Goal: Information Seeking & Learning: Learn about a topic

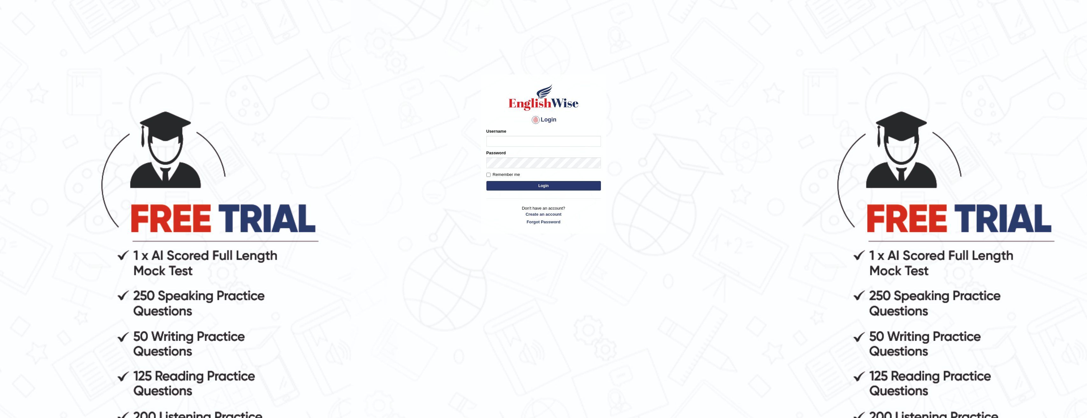
type input "jamesnjoku"
click at [487, 175] on input "Remember me" at bounding box center [489, 175] width 4 height 4
checkbox input "true"
click at [530, 186] on button "Login" at bounding box center [544, 186] width 115 height 10
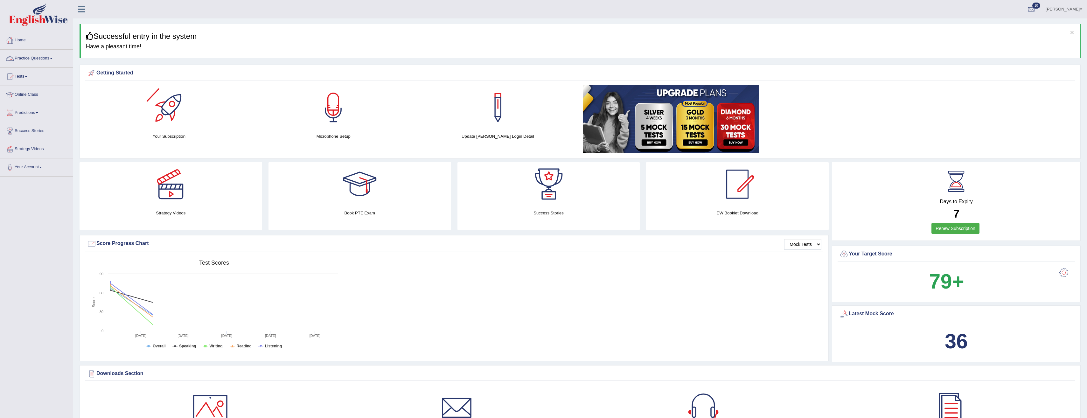
click at [49, 59] on link "Practice Questions" at bounding box center [36, 58] width 73 height 16
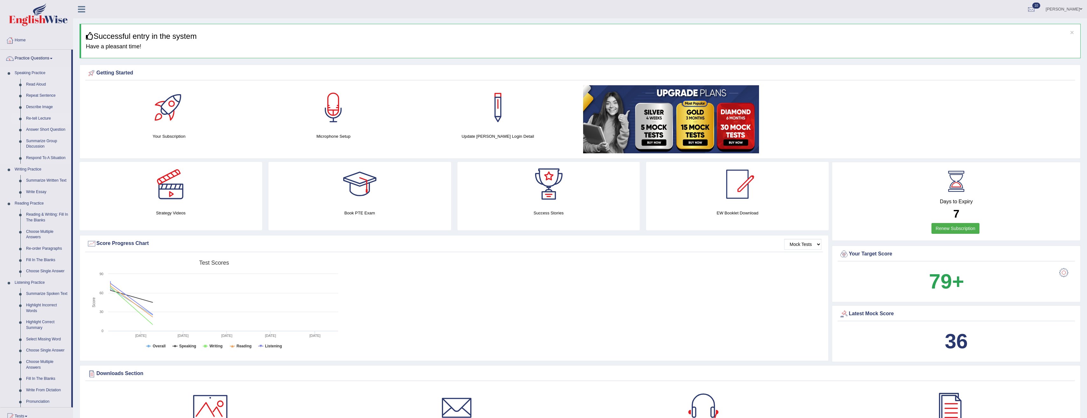
click at [38, 117] on link "Re-tell Lecture" at bounding box center [47, 118] width 48 height 11
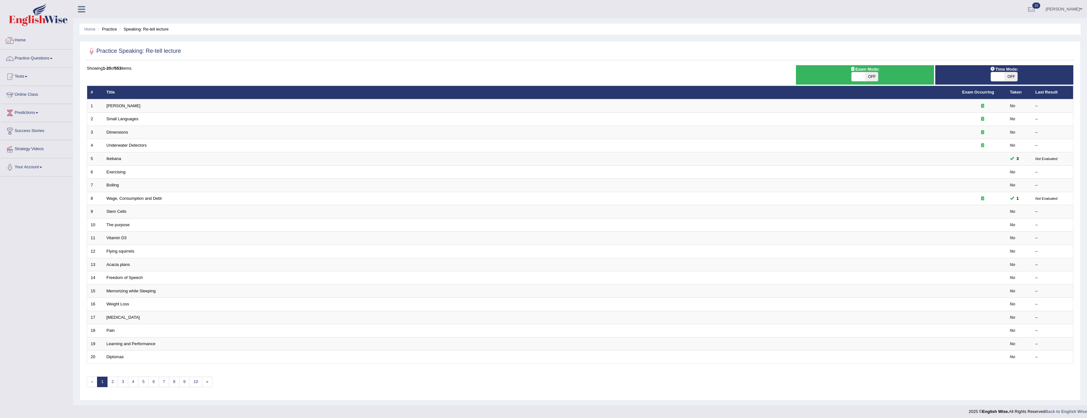
click at [24, 39] on link "Home" at bounding box center [36, 40] width 73 height 16
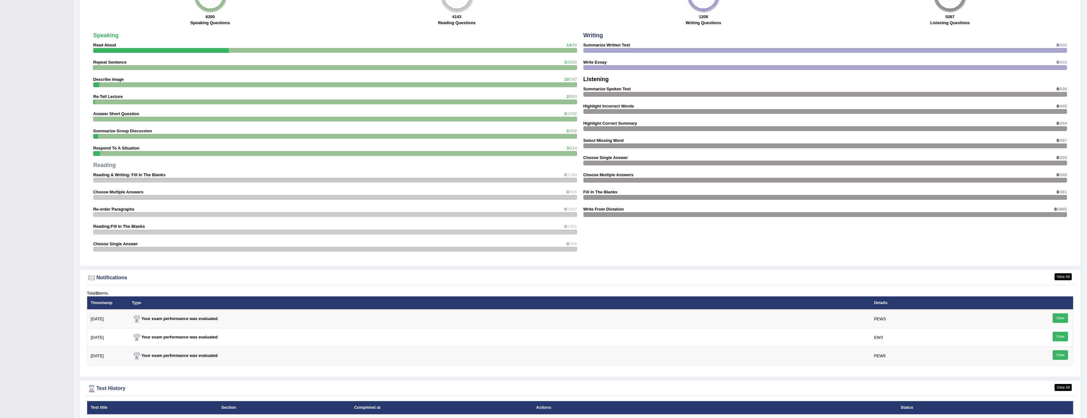
scroll to position [556, 0]
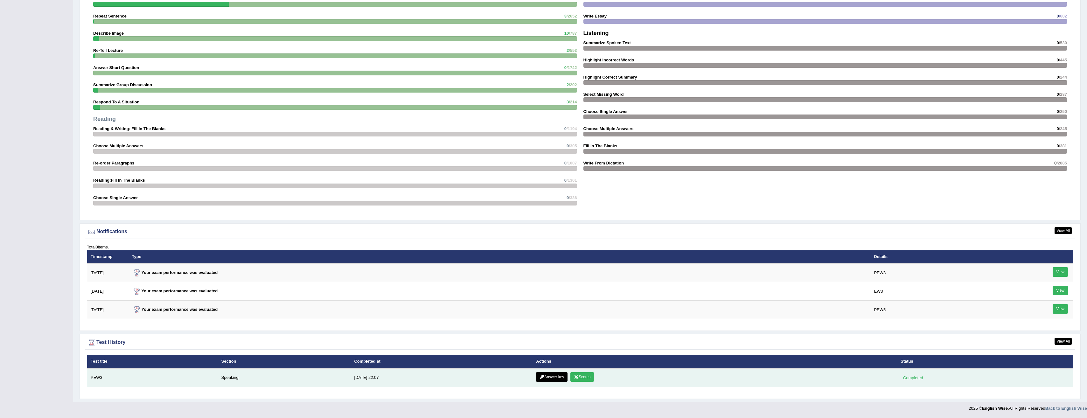
click at [549, 376] on link "Answer key" at bounding box center [552, 377] width 32 height 10
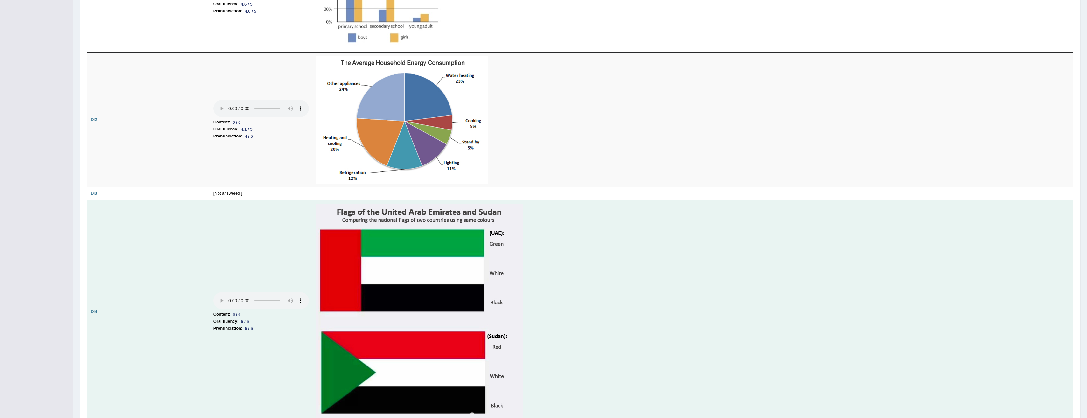
scroll to position [955, 0]
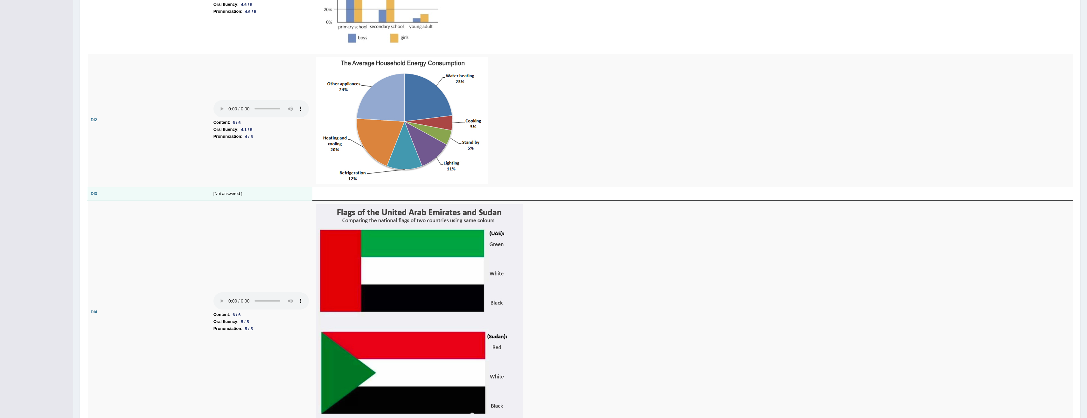
click at [225, 195] on td "[Not answered ]" at bounding box center [261, 193] width 102 height 13
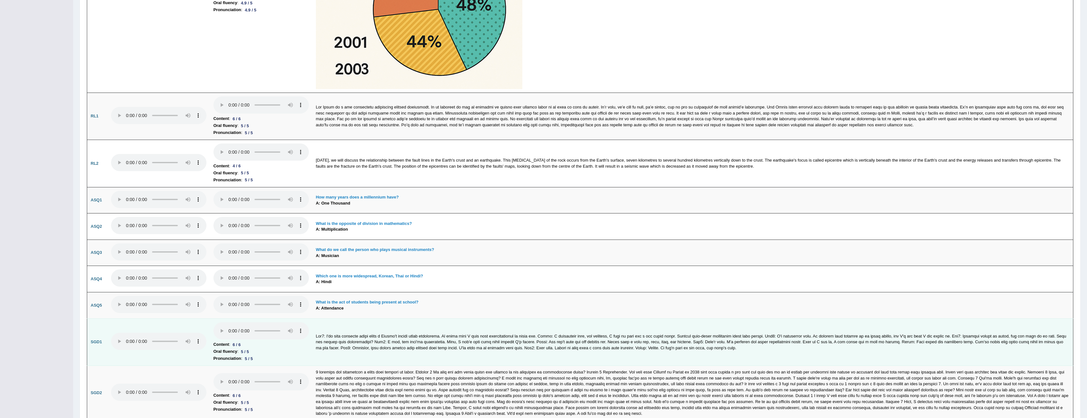
scroll to position [1614, 0]
